Goal: Task Accomplishment & Management: Manage account settings

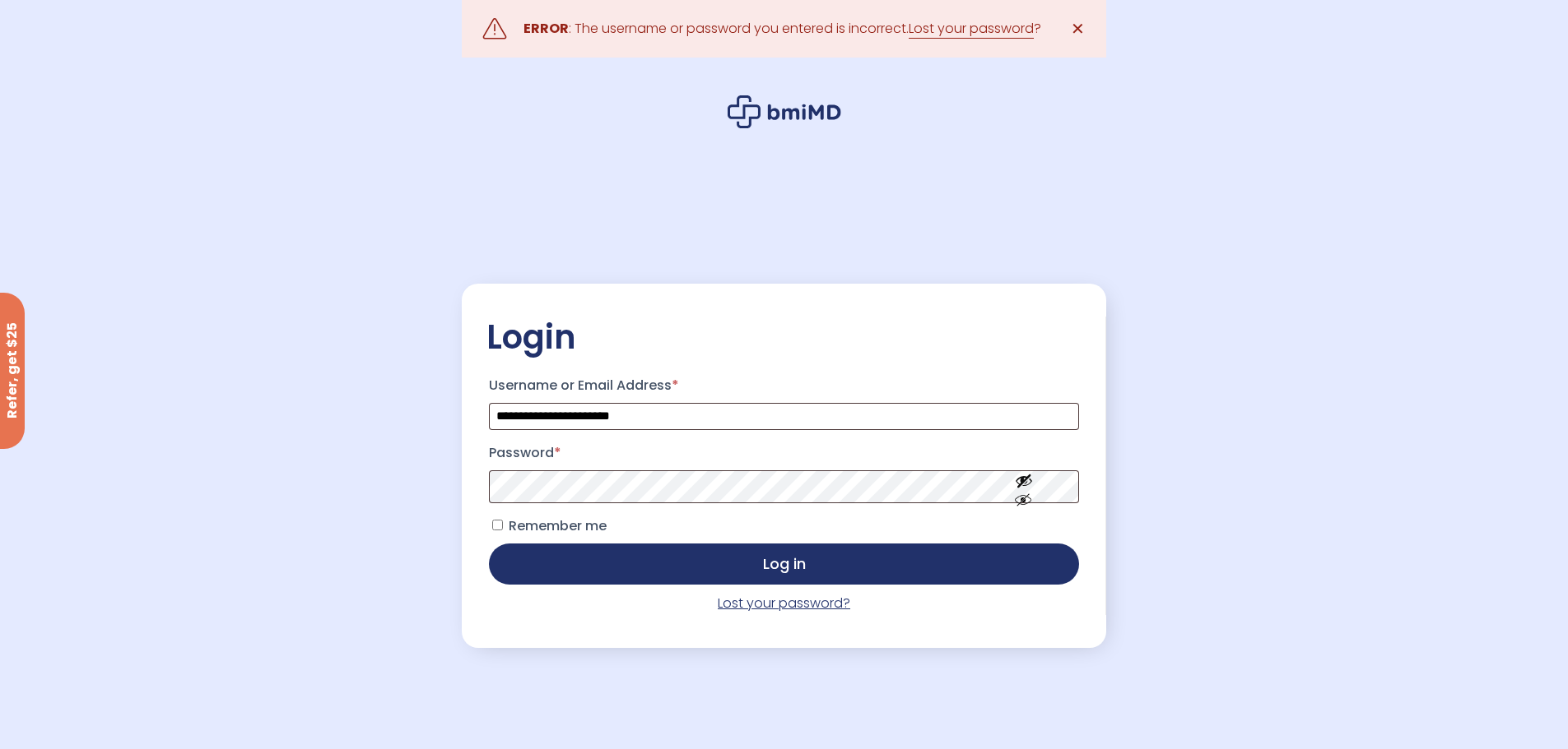
click at [824, 608] on link "Lost your password?" at bounding box center [784, 603] width 133 height 19
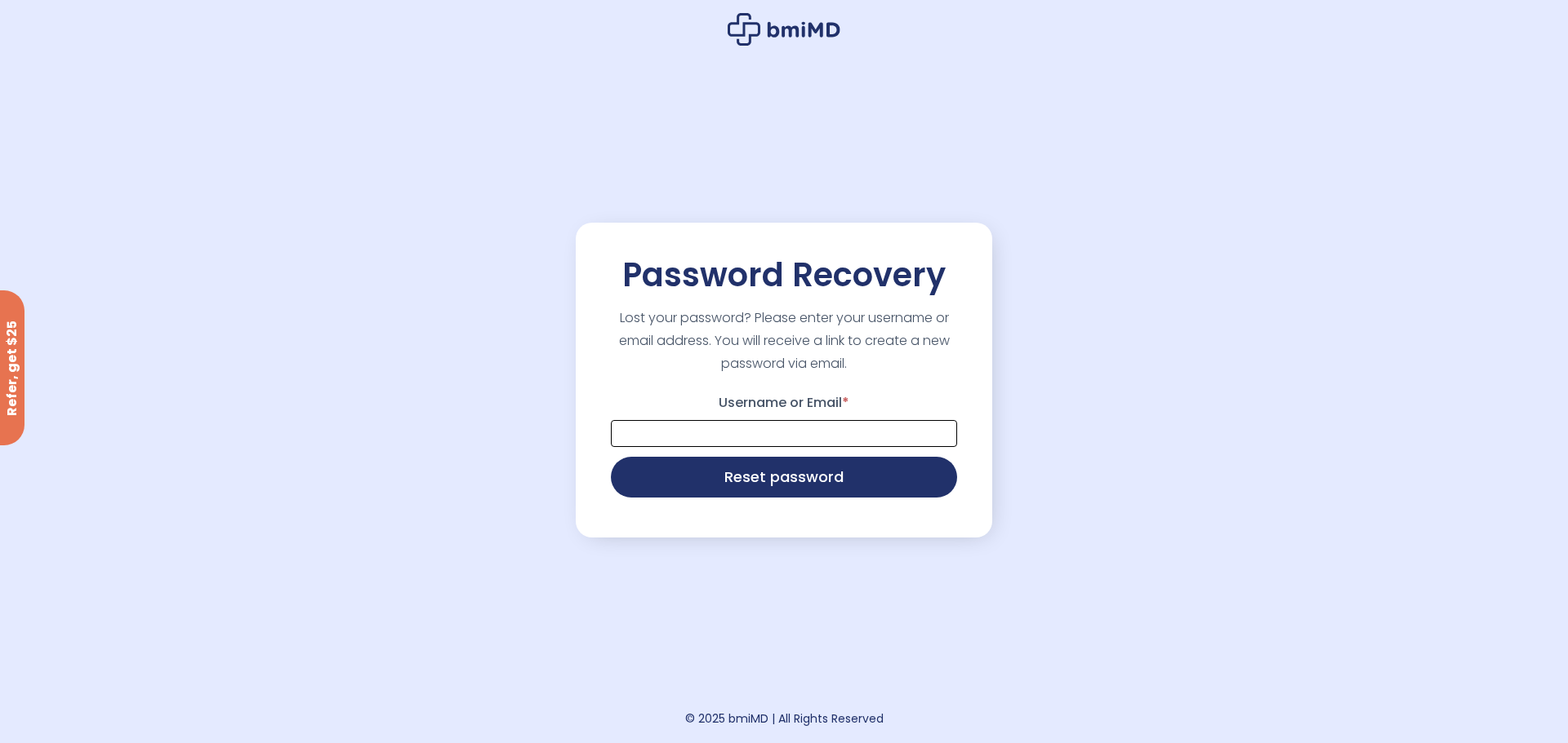
click at [704, 435] on input "Username or Email *" at bounding box center [784, 433] width 347 height 27
type input "**********"
click at [702, 480] on button "Reset password" at bounding box center [784, 475] width 347 height 40
